Goal: Information Seeking & Learning: Learn about a topic

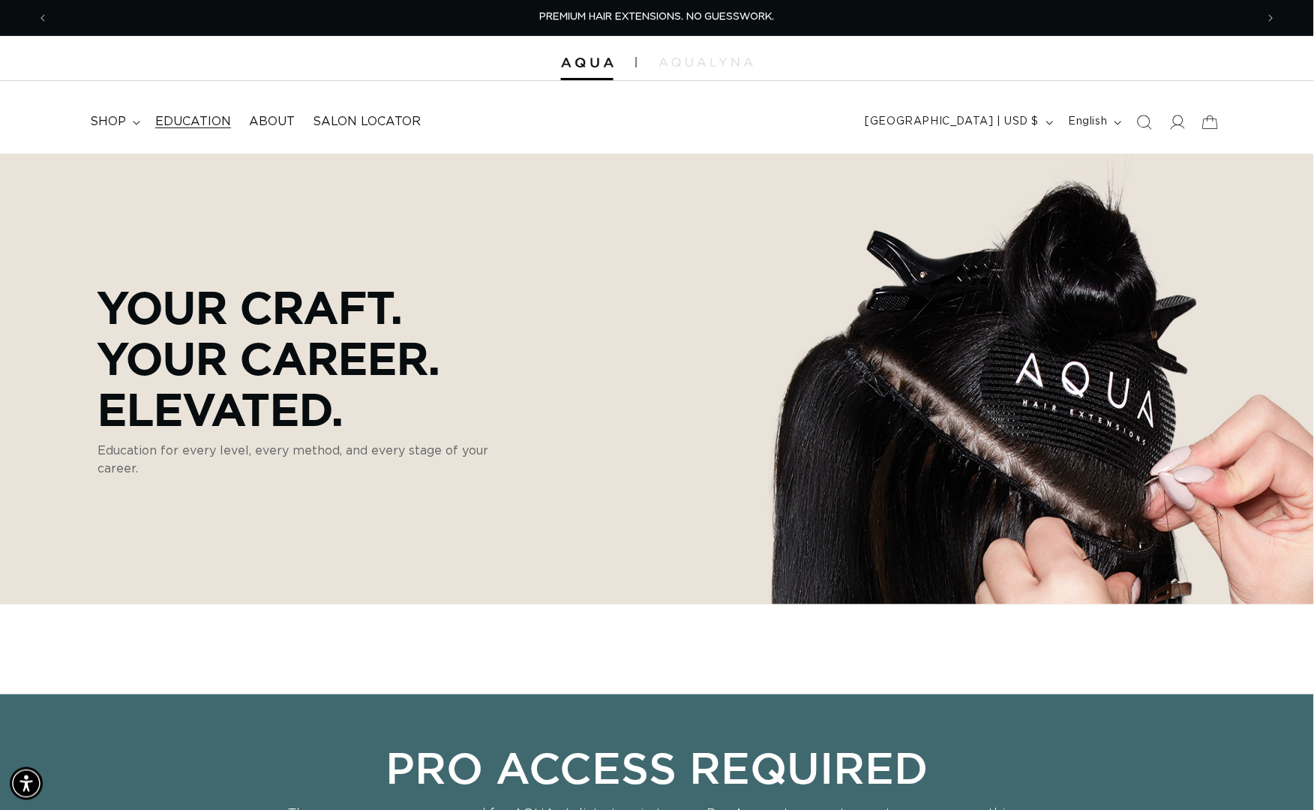
click at [188, 123] on span "Education" at bounding box center [193, 122] width 76 height 16
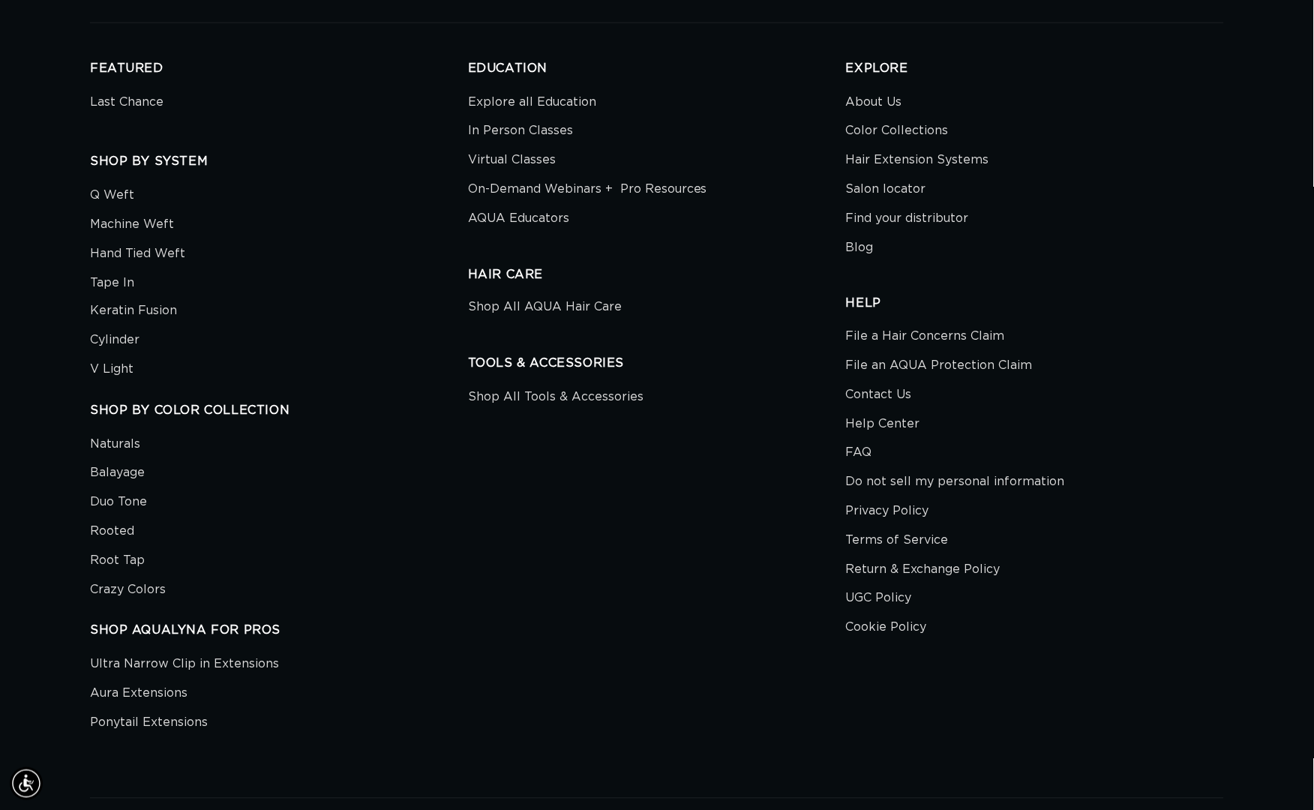
scroll to position [4478, 0]
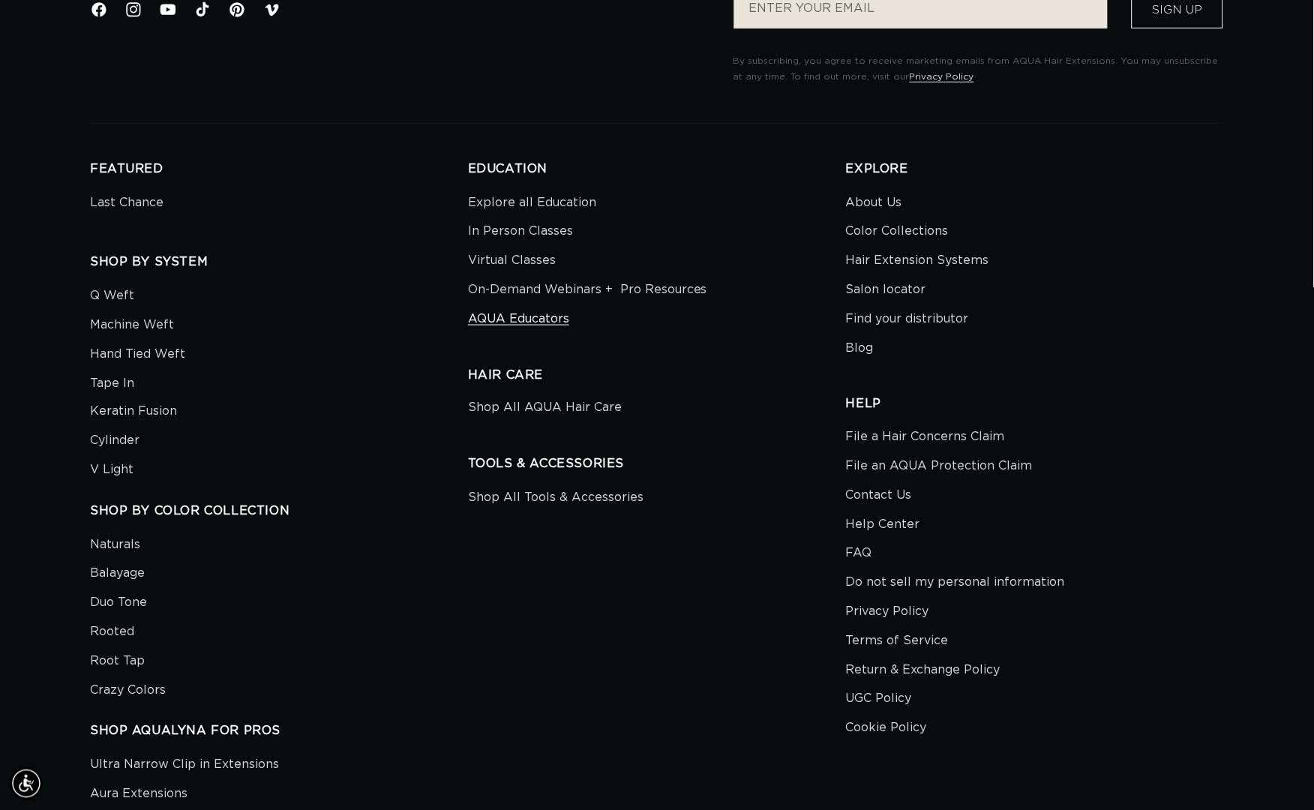
click at [526, 334] on link "AQUA Educators" at bounding box center [518, 318] width 101 height 29
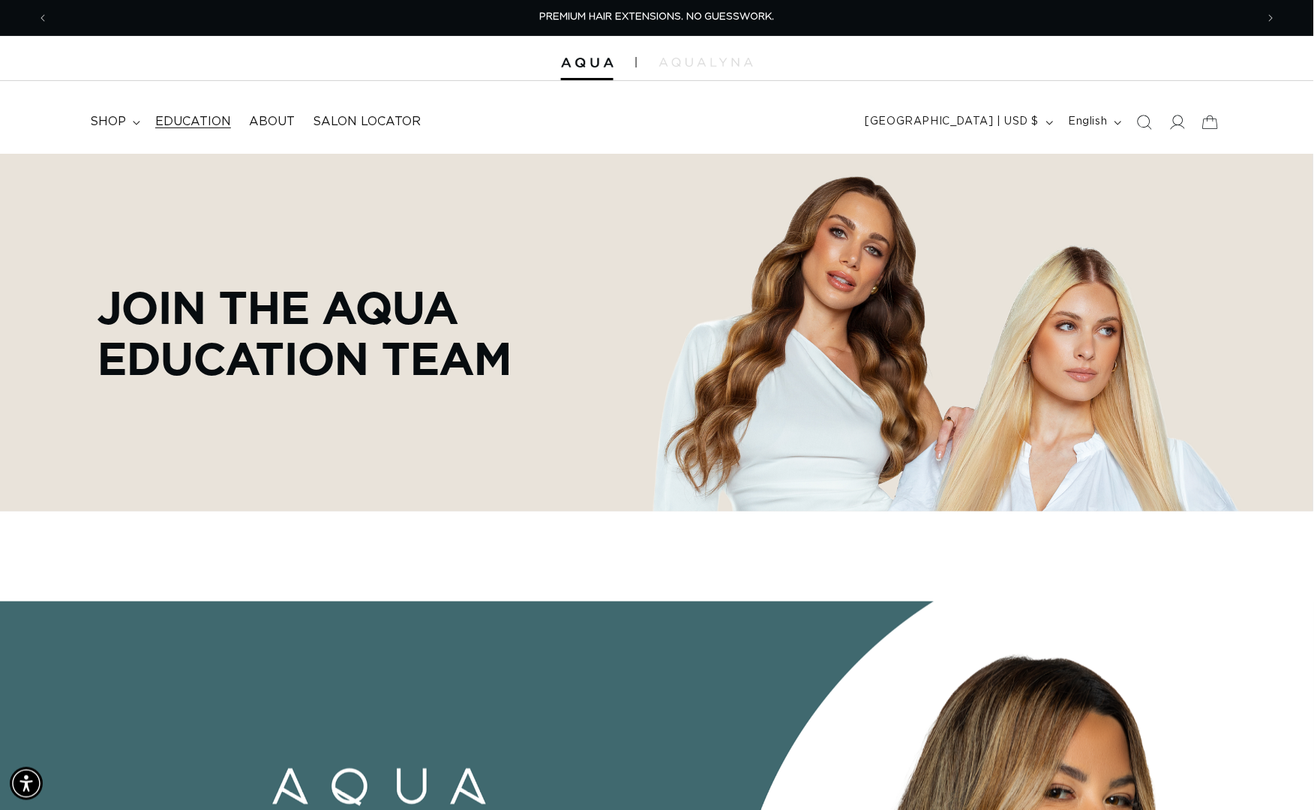
click at [188, 117] on span "Education" at bounding box center [193, 122] width 76 height 16
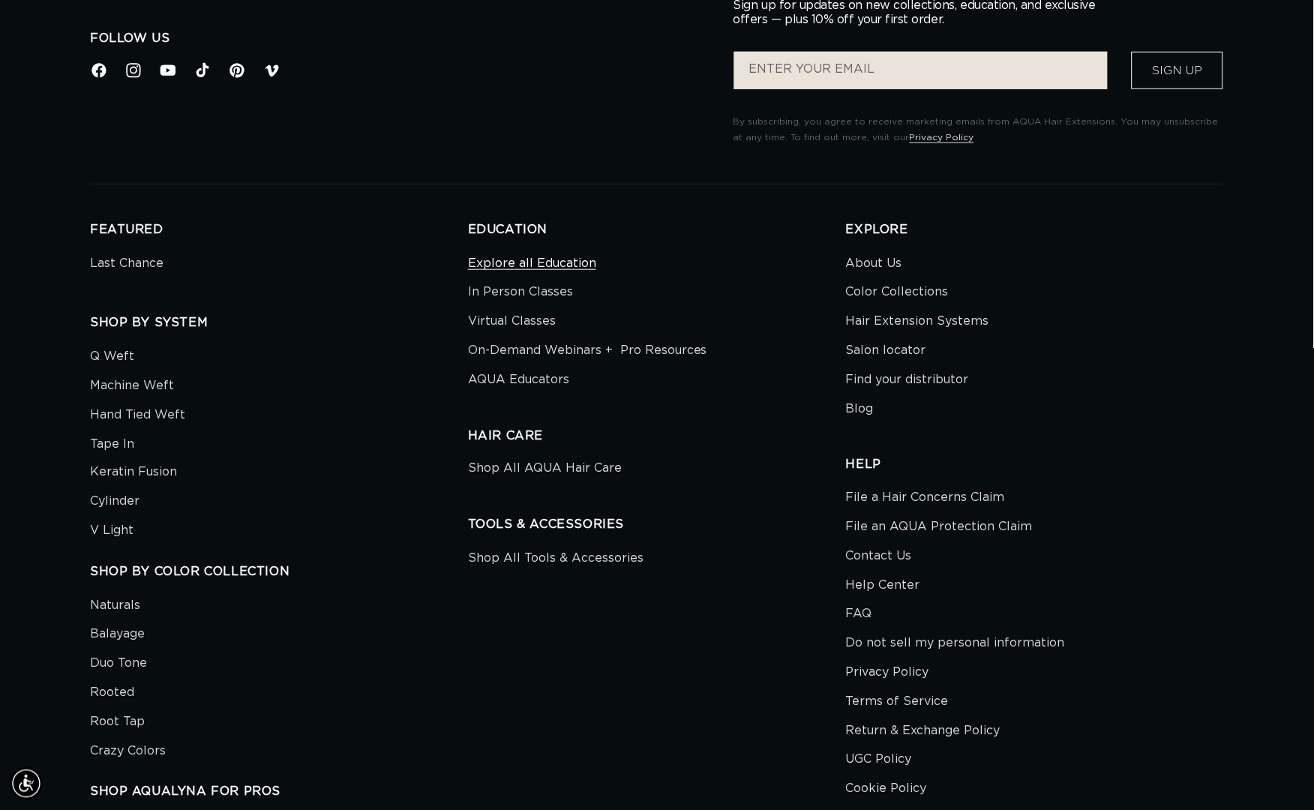
scroll to position [0, 1205]
click at [532, 394] on link "AQUA Educators" at bounding box center [518, 379] width 101 height 29
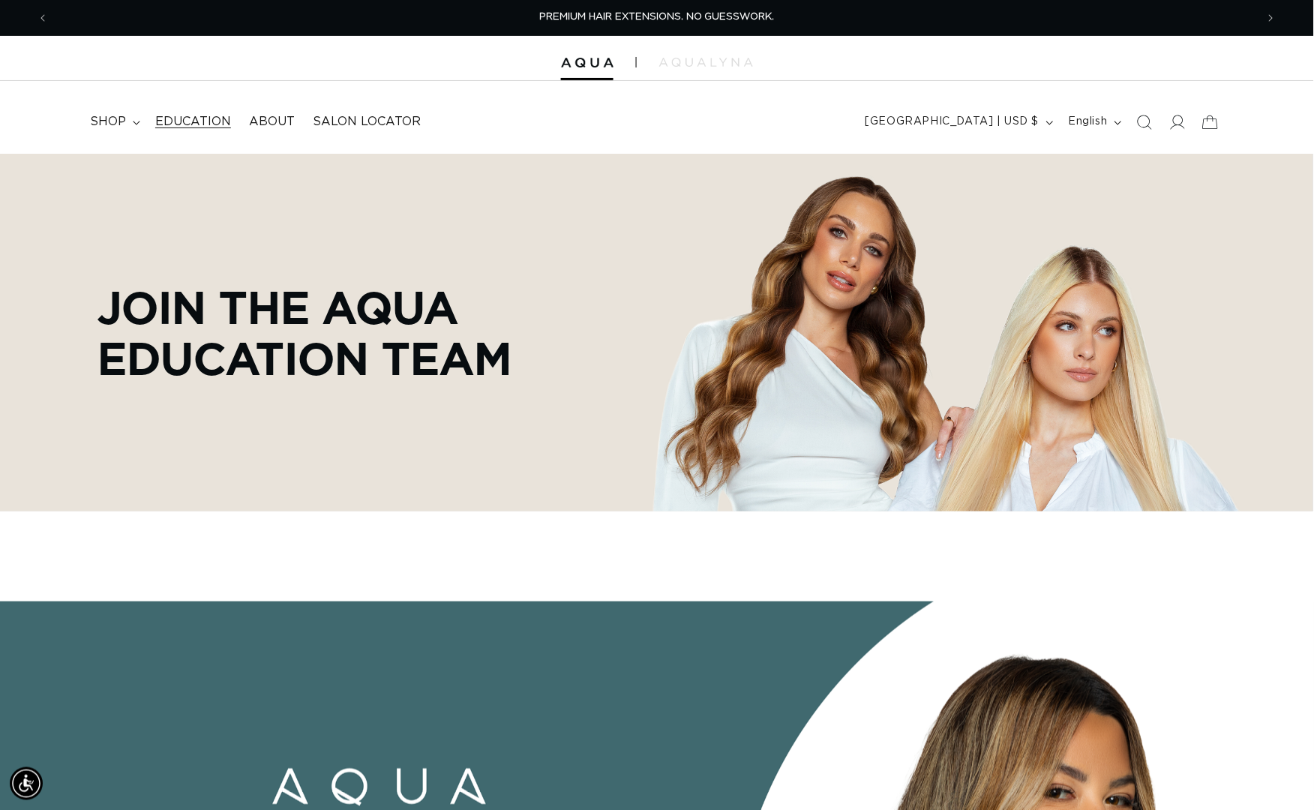
click at [196, 118] on span "Education" at bounding box center [193, 122] width 76 height 16
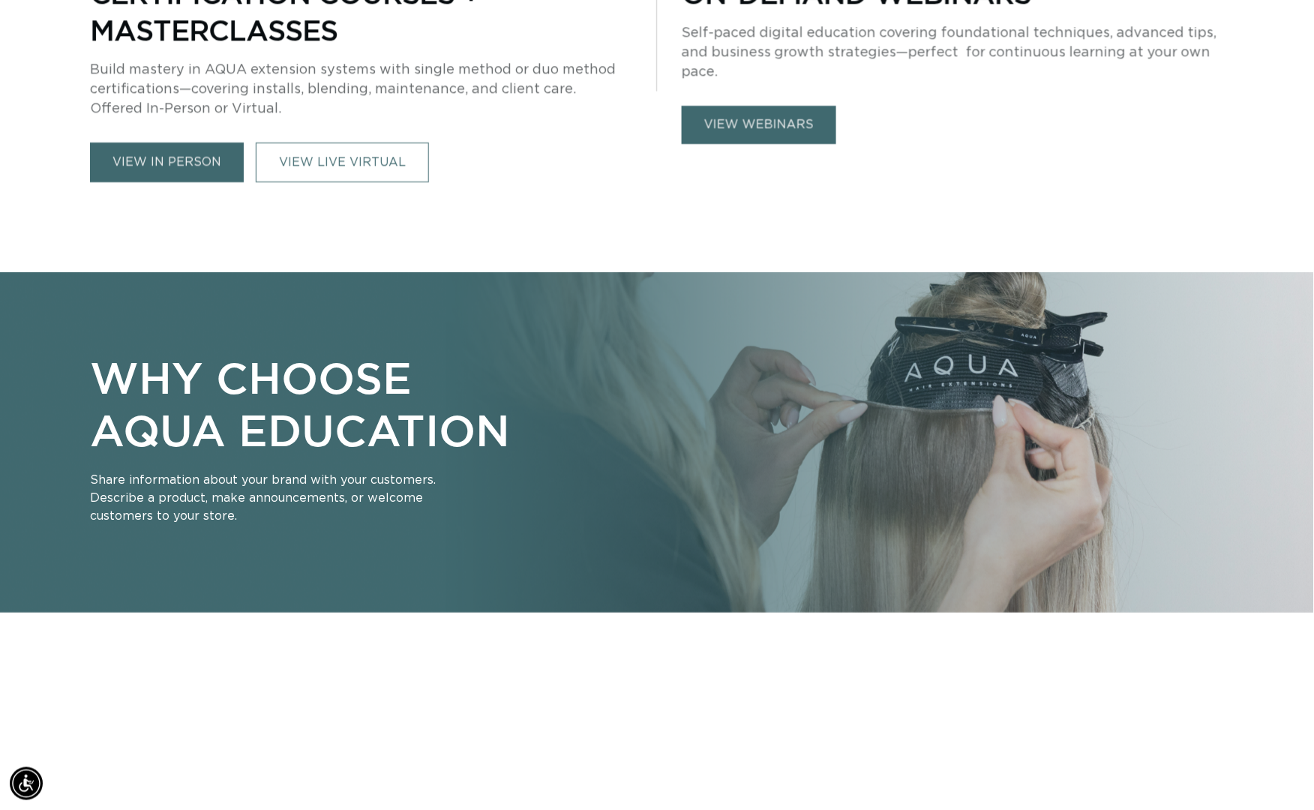
scroll to position [0, 1205]
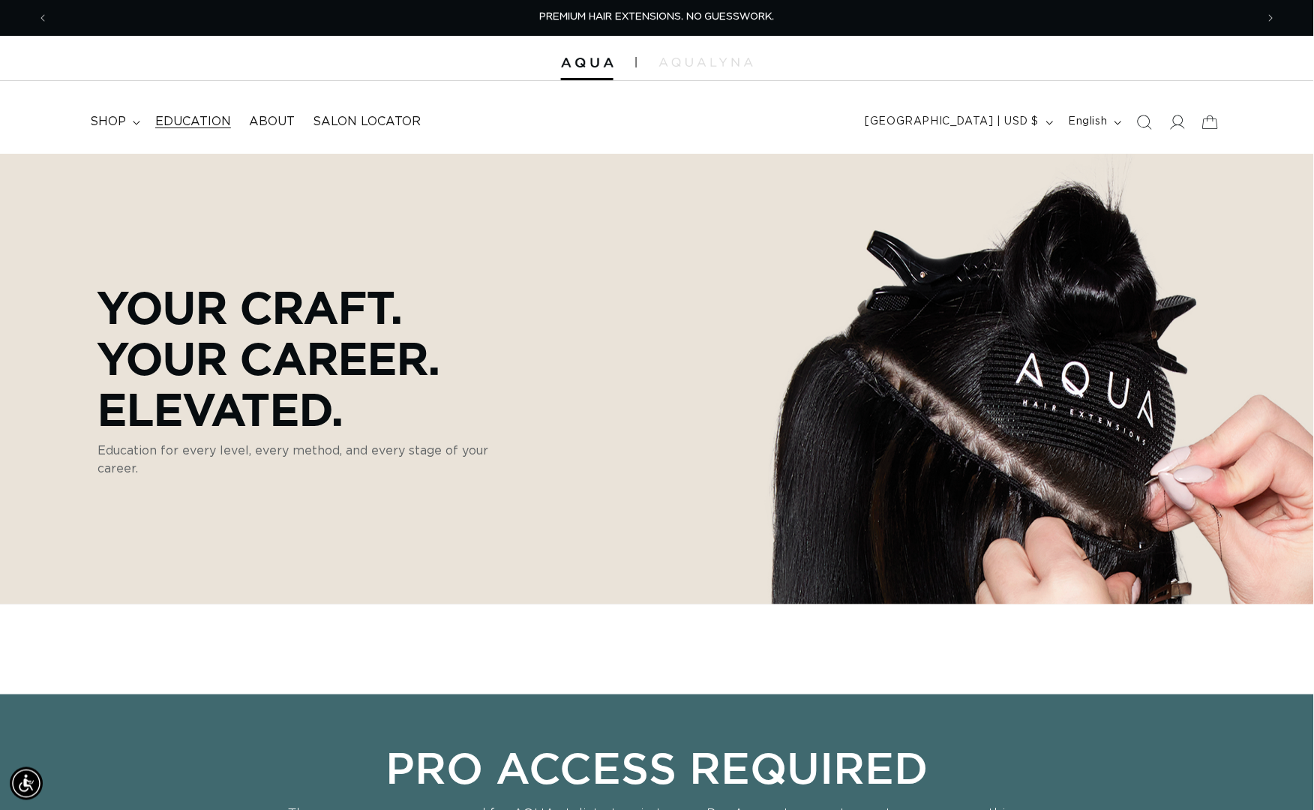
click at [191, 109] on link "Education" at bounding box center [193, 122] width 94 height 34
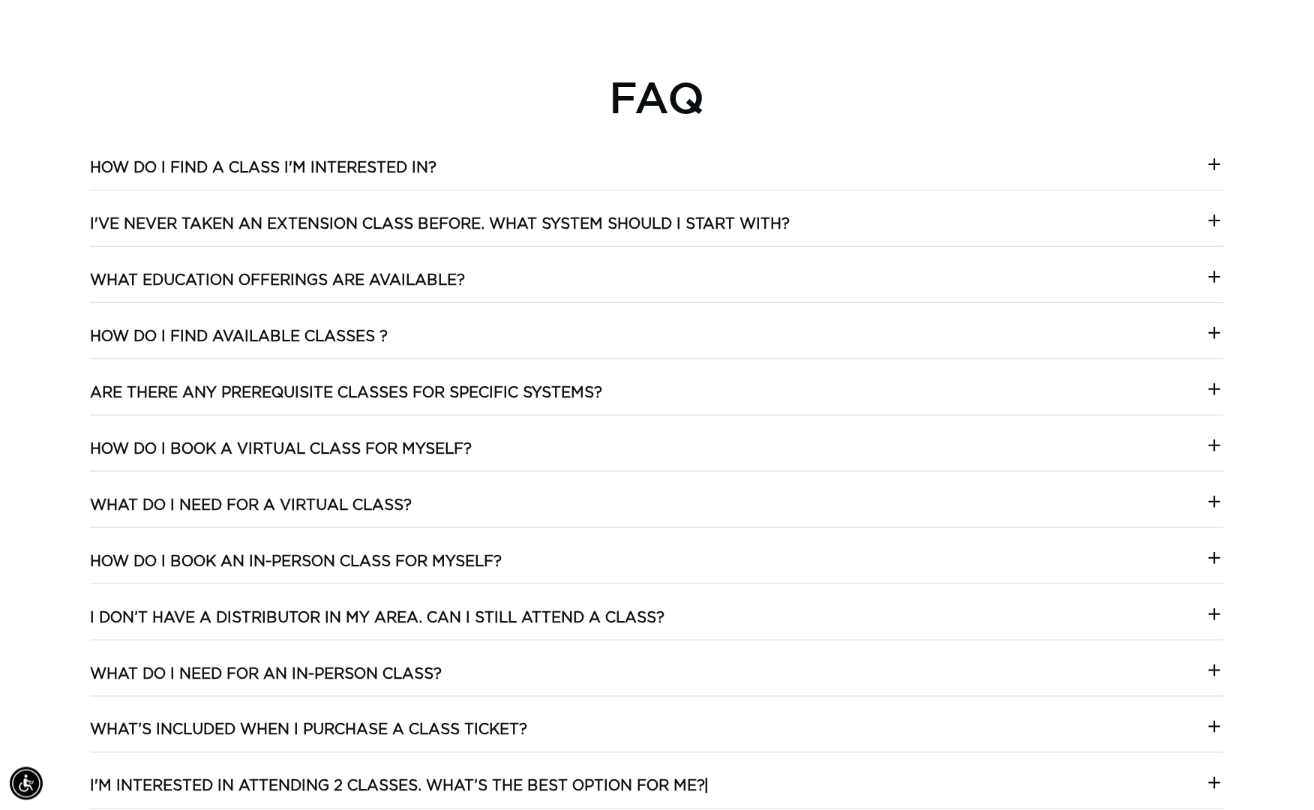
scroll to position [0, 2410]
click at [1037, 187] on summary "How do I find a class I'm interested in?" at bounding box center [657, 173] width 1134 height 31
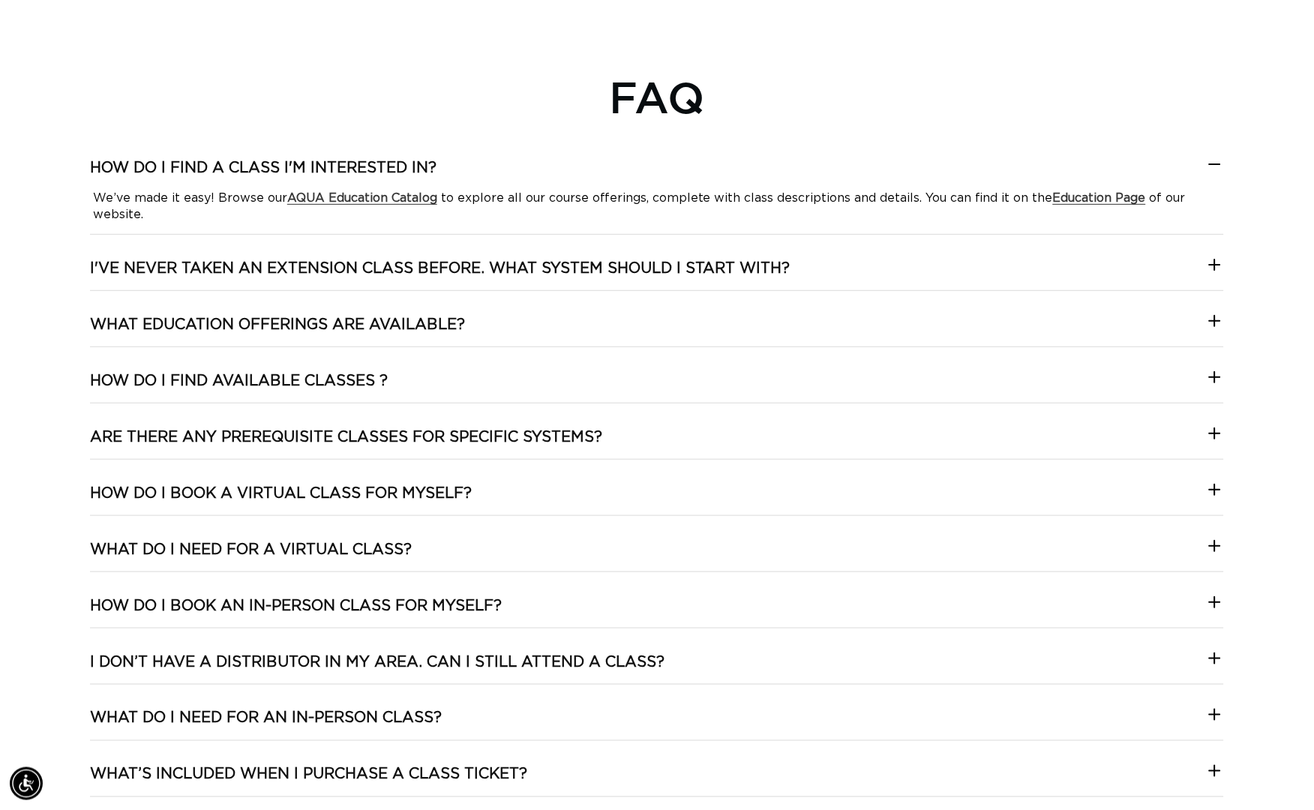
scroll to position [0, 0]
click at [334, 204] on strong "AQUA Education Catalog" at bounding box center [362, 198] width 150 height 12
click at [1089, 204] on strong "Education Page" at bounding box center [1099, 198] width 93 height 12
click at [230, 278] on h3 "I've never taken an extension class before. What system should I start with?" at bounding box center [440, 268] width 700 height 19
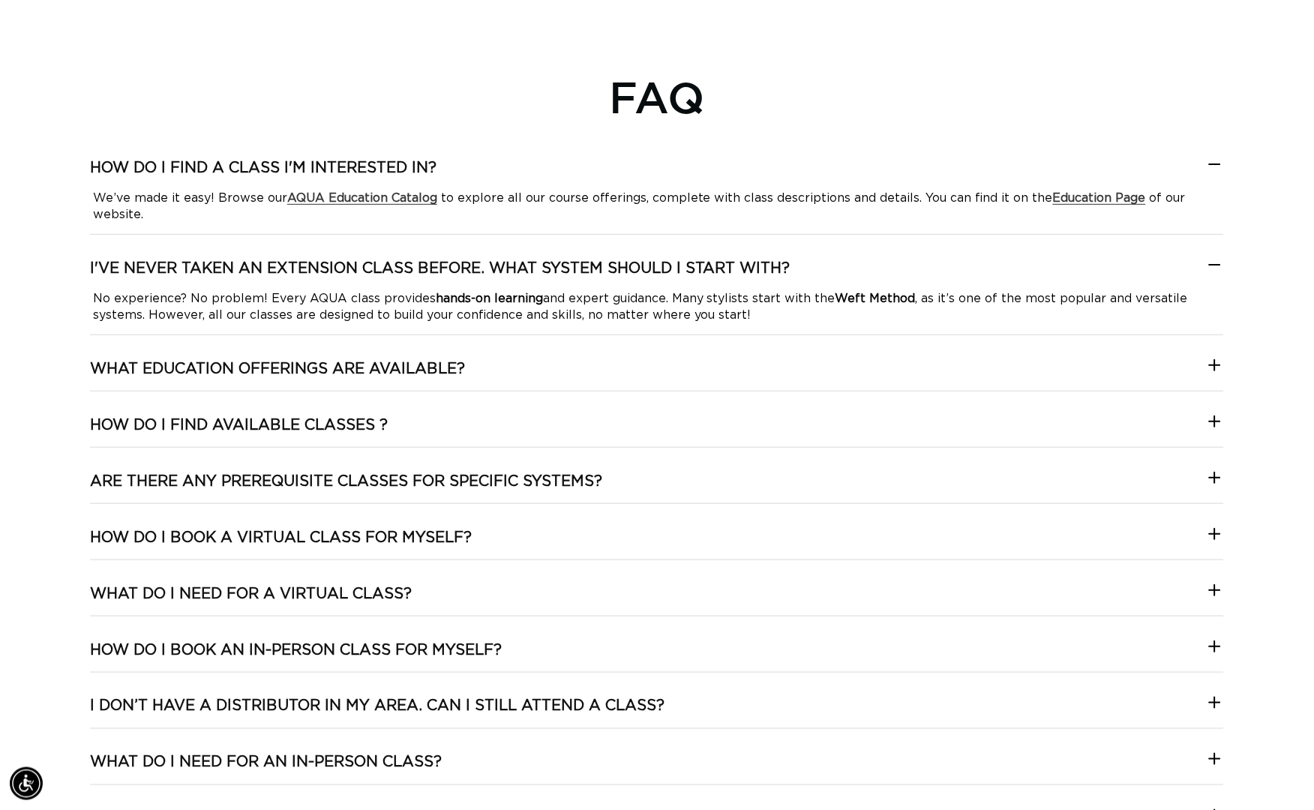
scroll to position [0, 0]
click at [230, 278] on h3 "I've never taken an extension class before. What system should I start with?" at bounding box center [440, 268] width 700 height 19
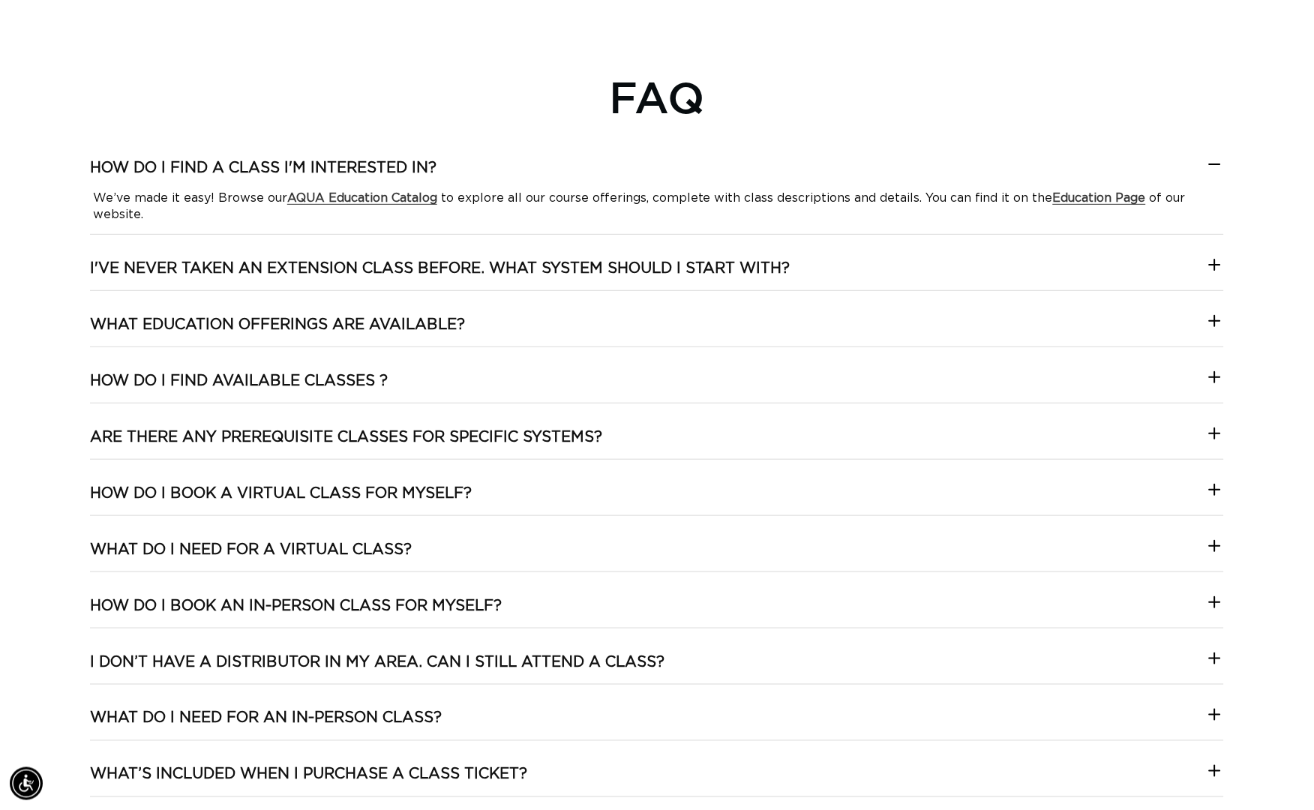
click at [238, 331] on h3 "What Education offerings are available?" at bounding box center [277, 324] width 375 height 19
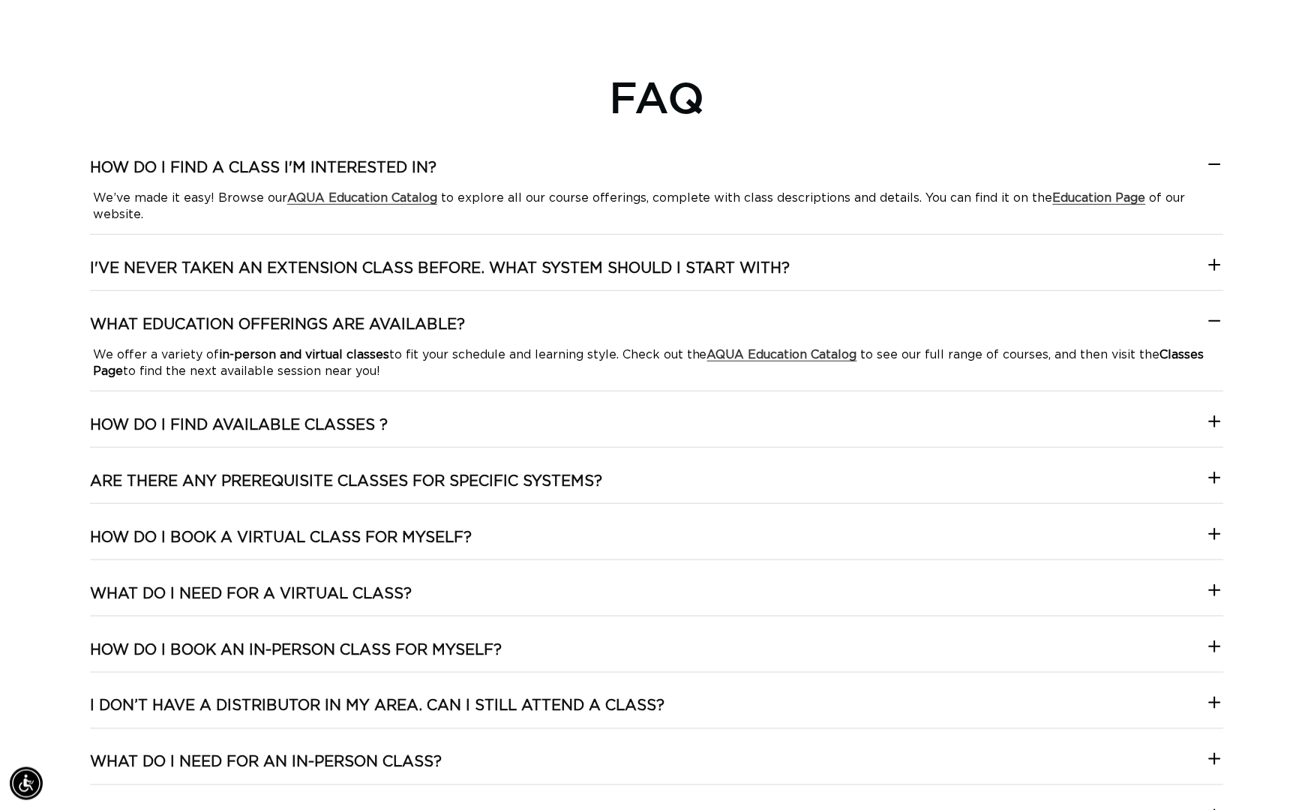
scroll to position [0, 1205]
click at [827, 361] on strong "AQUA Education Catalog" at bounding box center [782, 355] width 150 height 12
click at [247, 435] on h3 "How do I find available classes ?" at bounding box center [239, 424] width 298 height 19
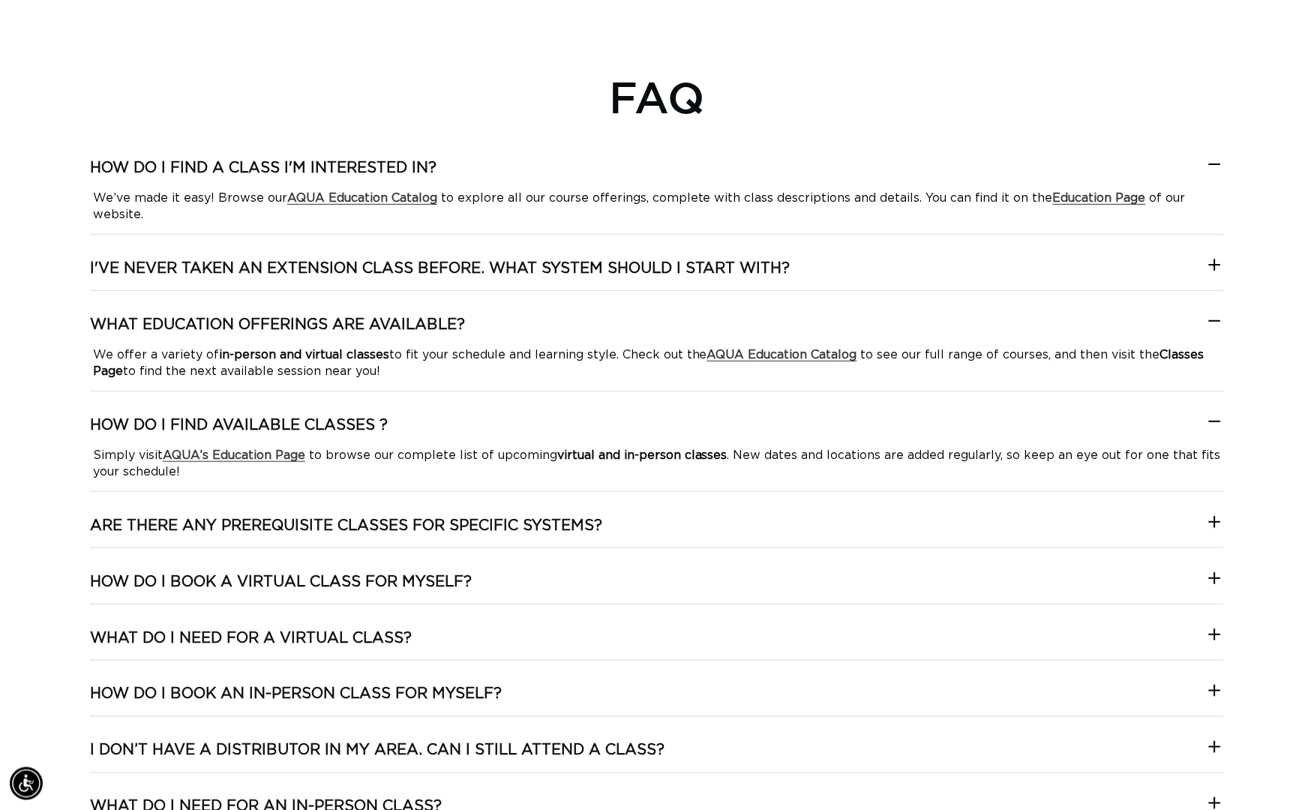
scroll to position [0, 0]
